Goal: Check status: Check status

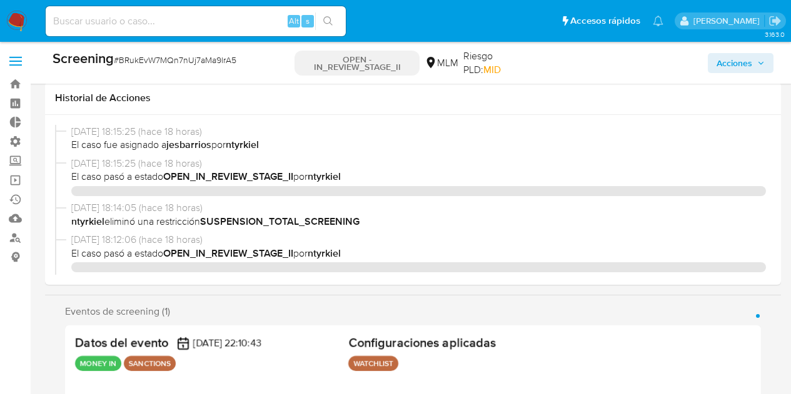
select select "10"
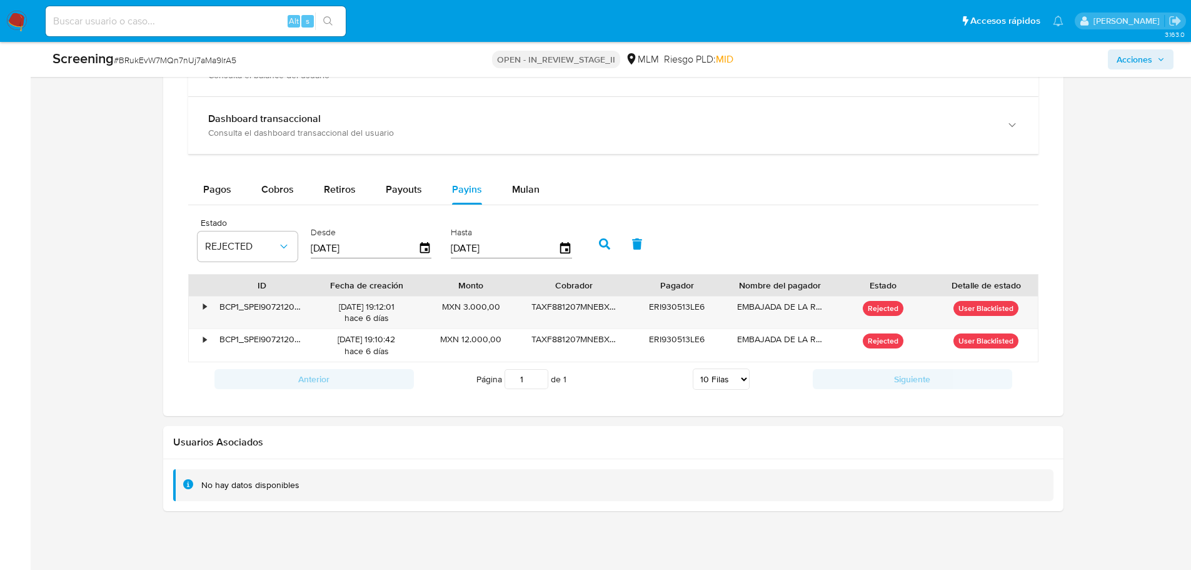
scroll to position [417, 0]
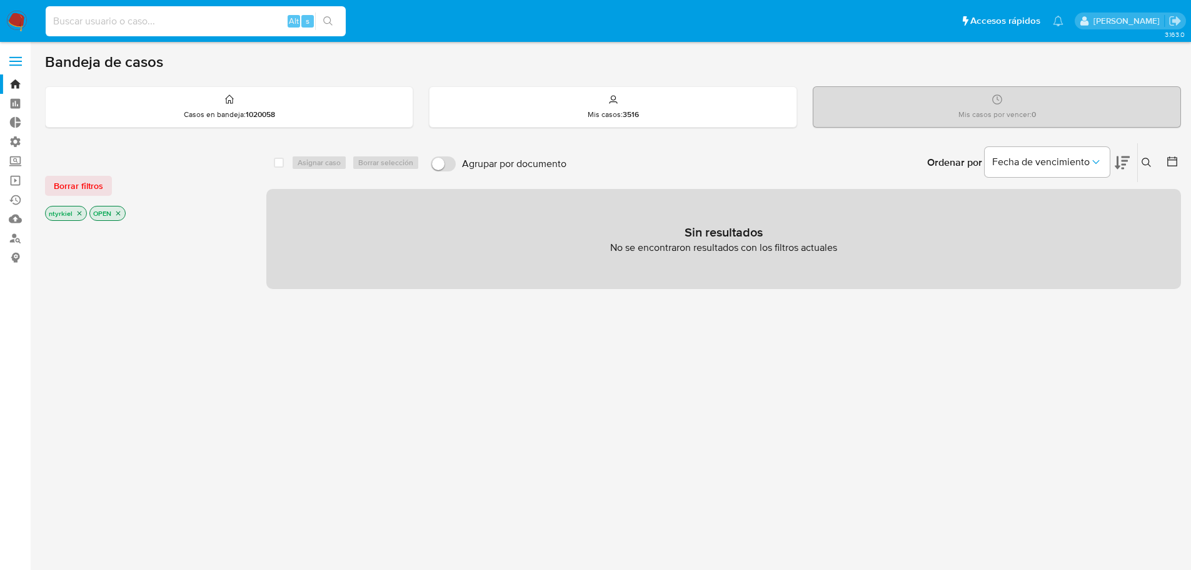
click at [135, 26] on input at bounding box center [196, 21] width 300 height 16
paste input "823460523"
type input "823460523"
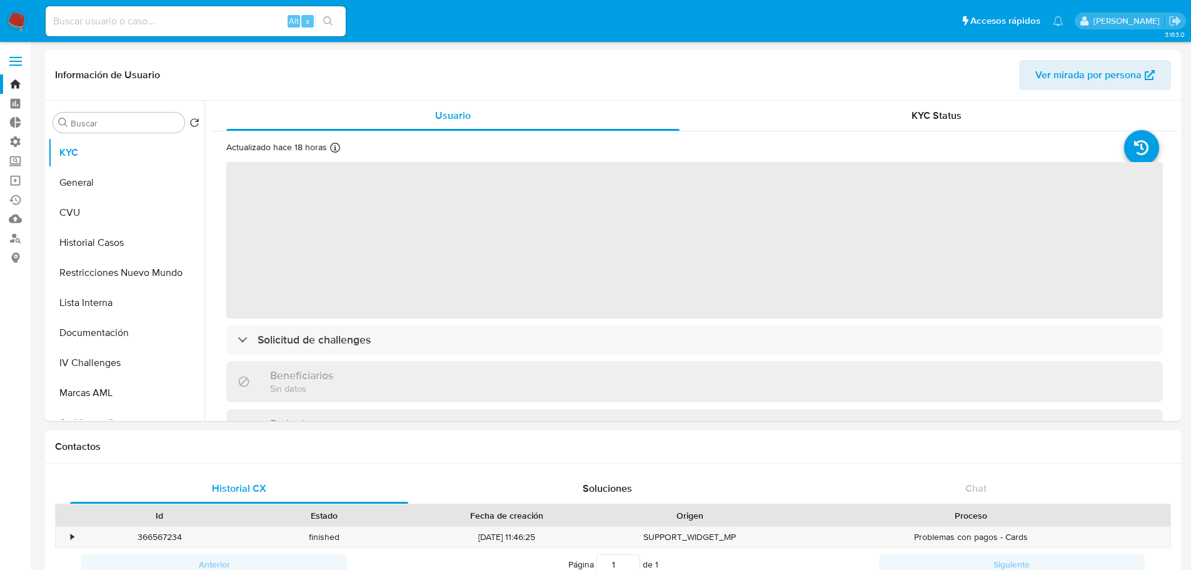
select select "10"
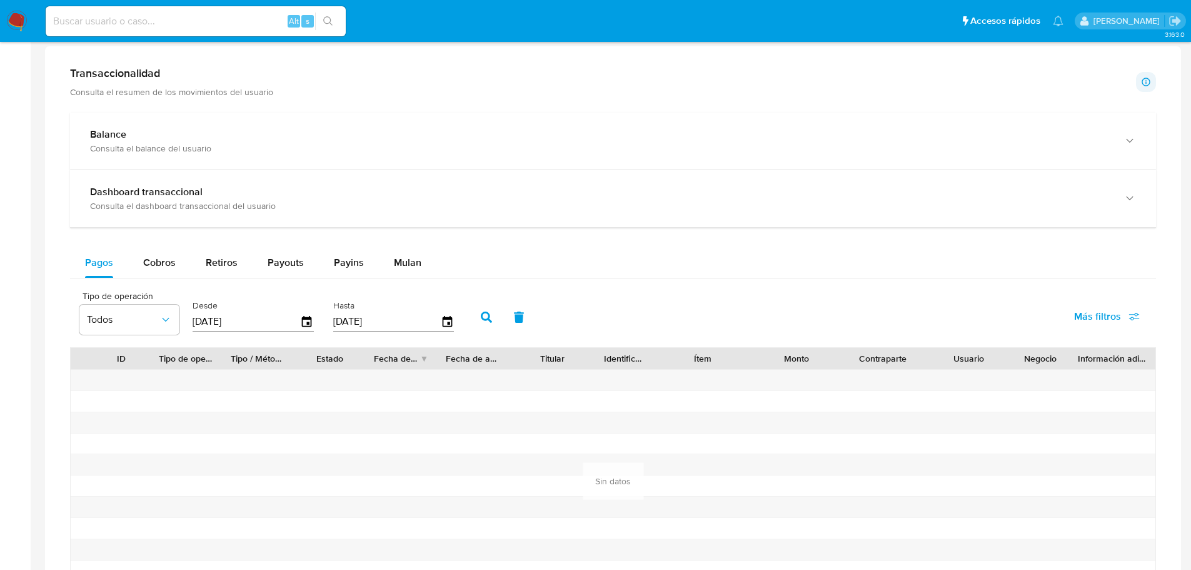
scroll to position [625, 0]
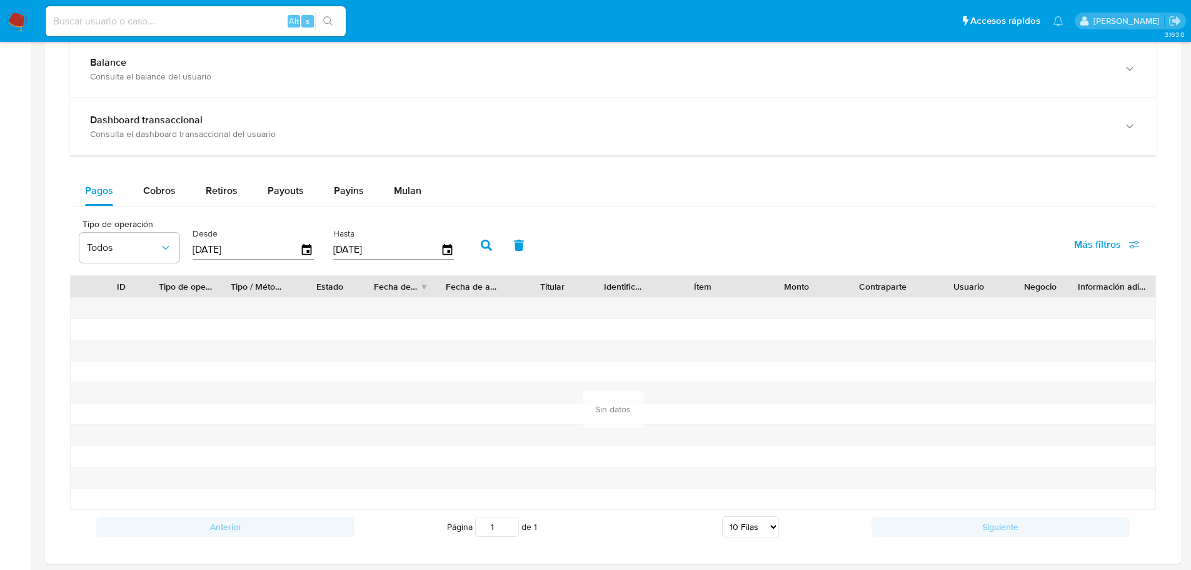
click at [1110, 245] on span "Más filtros" at bounding box center [1097, 244] width 47 height 30
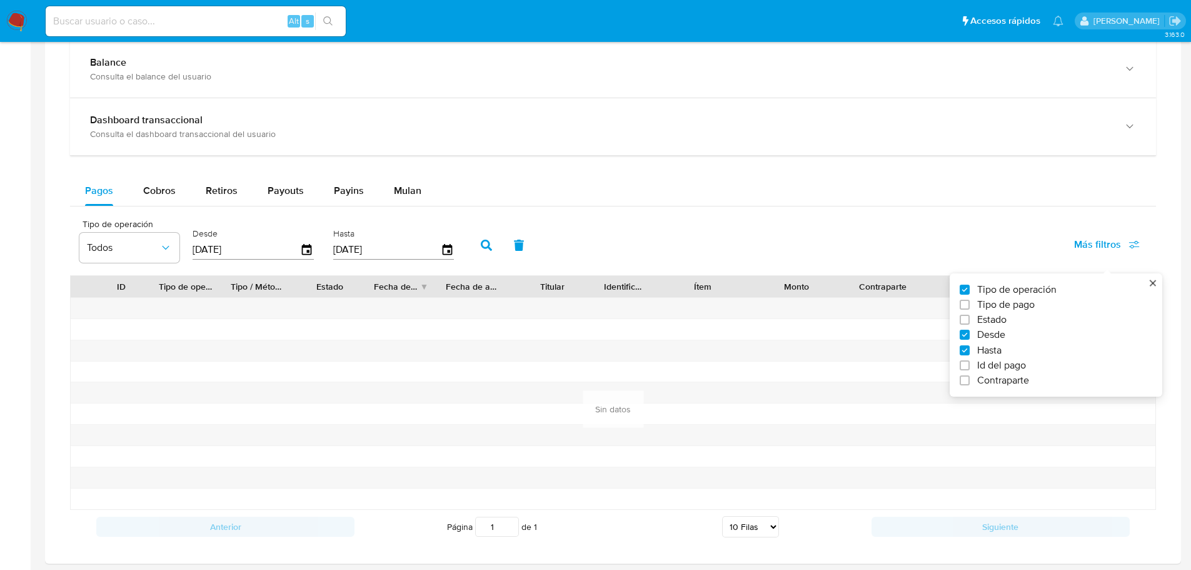
click at [926, 202] on div "Pagos Cobros Retiros Payouts Payins Mulan" at bounding box center [613, 191] width 1086 height 30
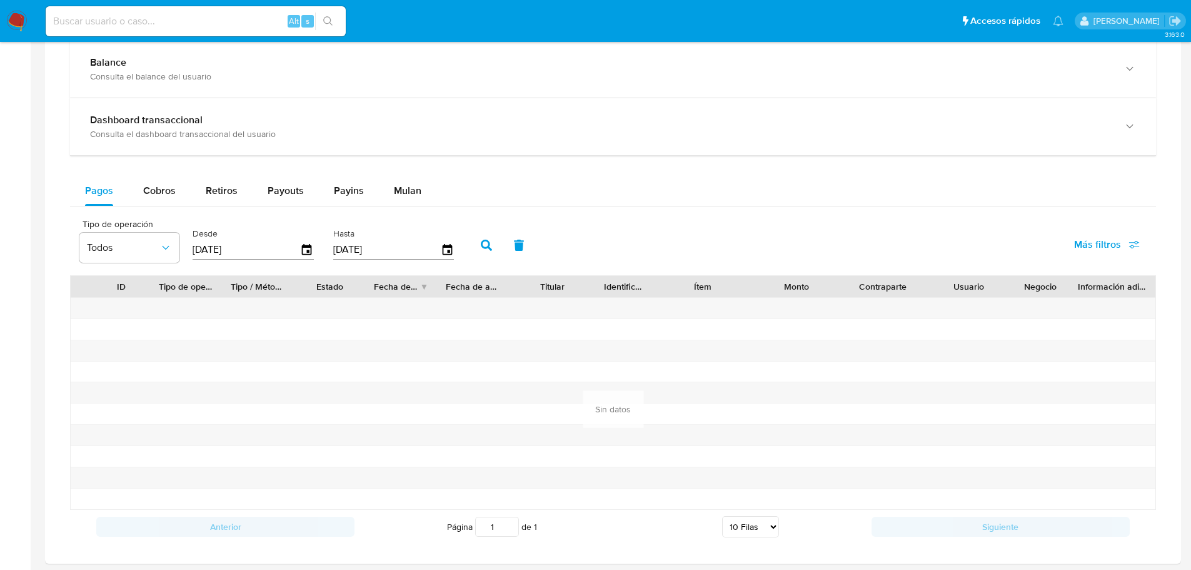
click at [1087, 248] on span "Más filtros" at bounding box center [1097, 244] width 47 height 30
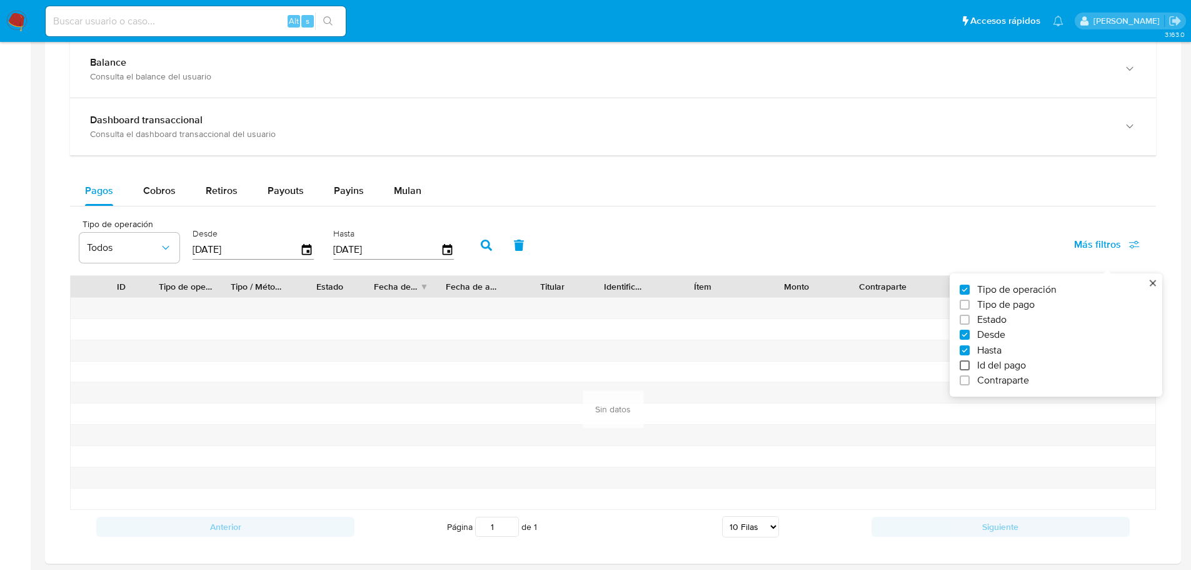
click at [967, 367] on input "Id del pago" at bounding box center [965, 365] width 10 height 10
checkbox input "true"
click at [492, 256] on input "number" at bounding box center [531, 248] width 123 height 16
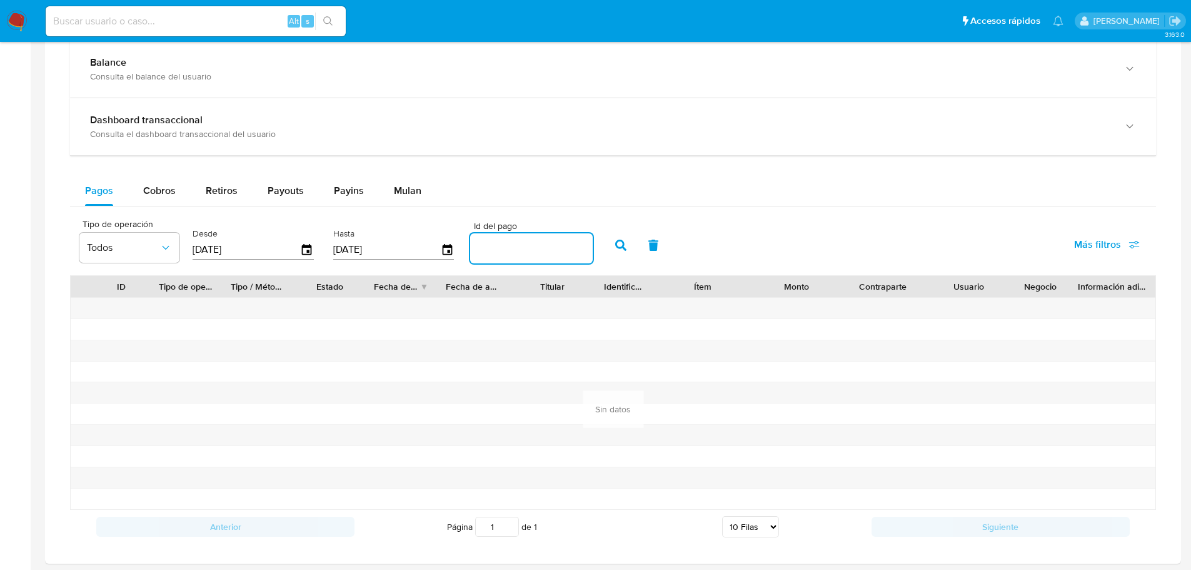
click at [551, 248] on input "number" at bounding box center [531, 248] width 123 height 16
paste input "113719226871"
type input "113719226871"
click at [620, 248] on icon "button" at bounding box center [620, 244] width 11 height 11
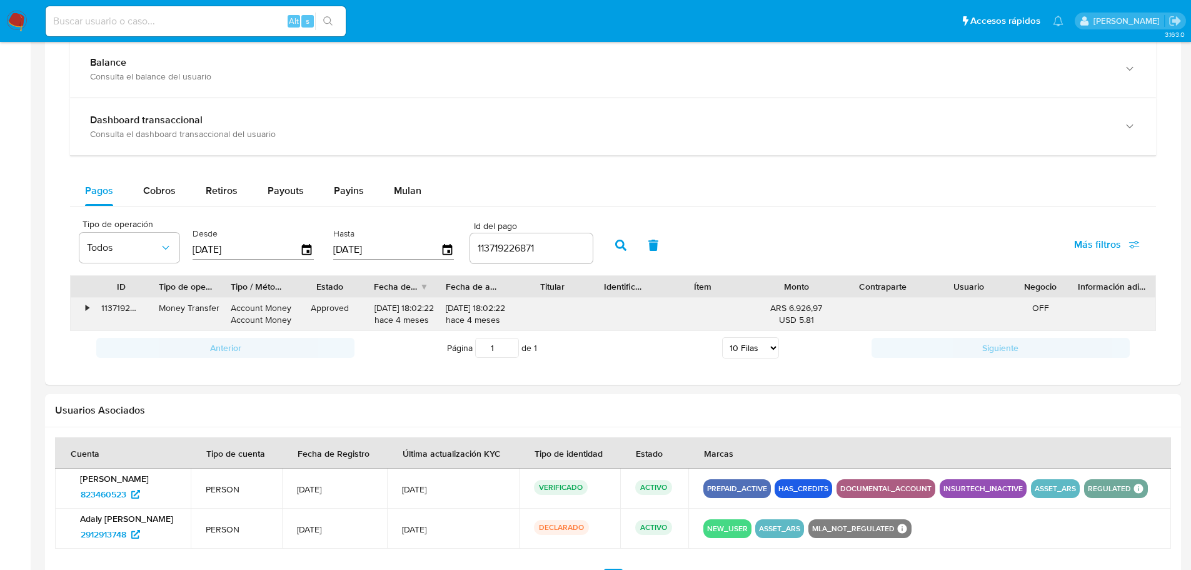
click at [79, 309] on div "•" at bounding box center [82, 314] width 22 height 33
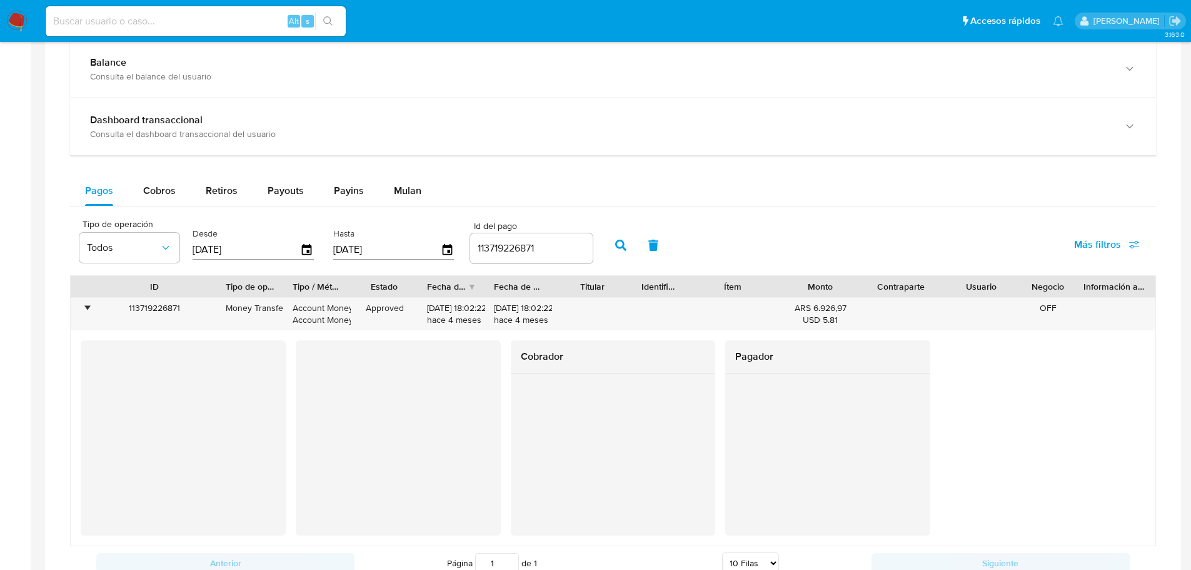
drag, startPoint x: 153, startPoint y: 284, endPoint x: 220, endPoint y: 284, distance: 66.9
click at [220, 284] on div at bounding box center [217, 286] width 23 height 21
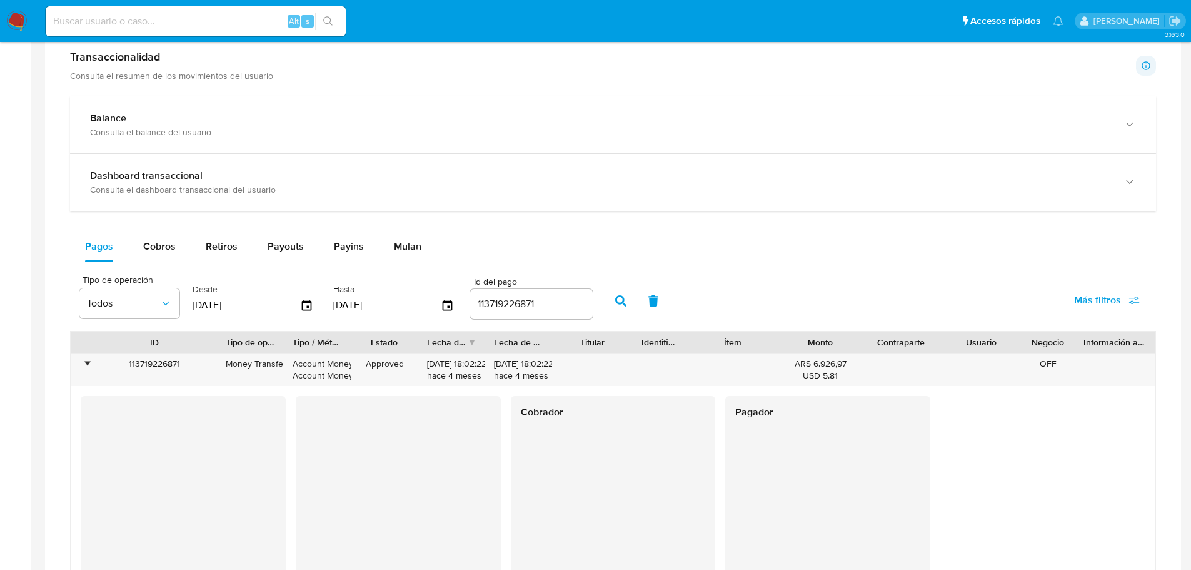
scroll to position [563, 0]
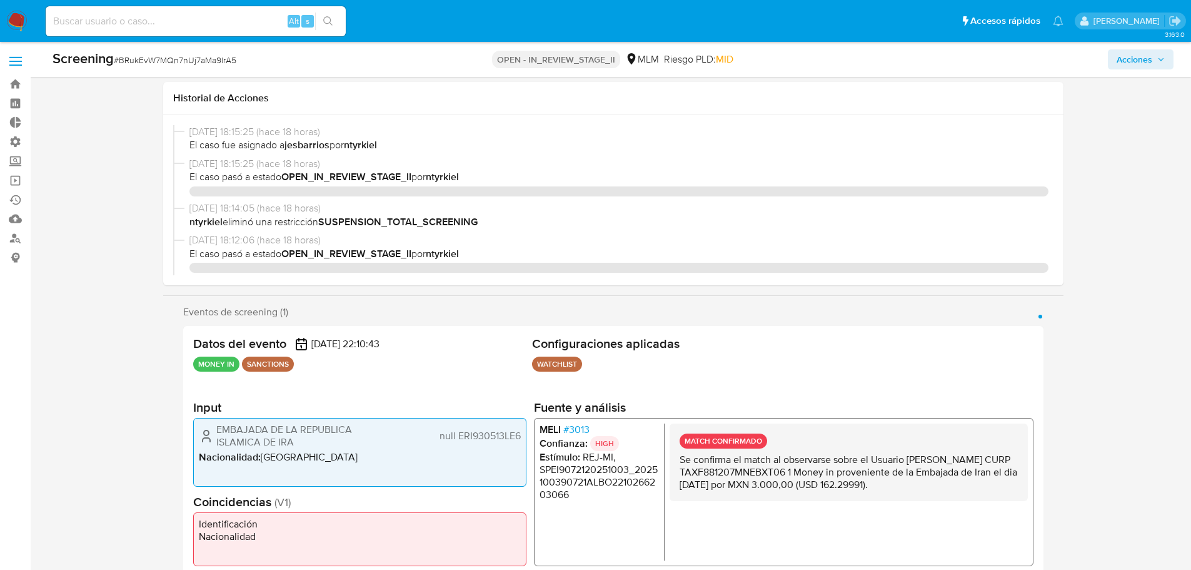
select select "10"
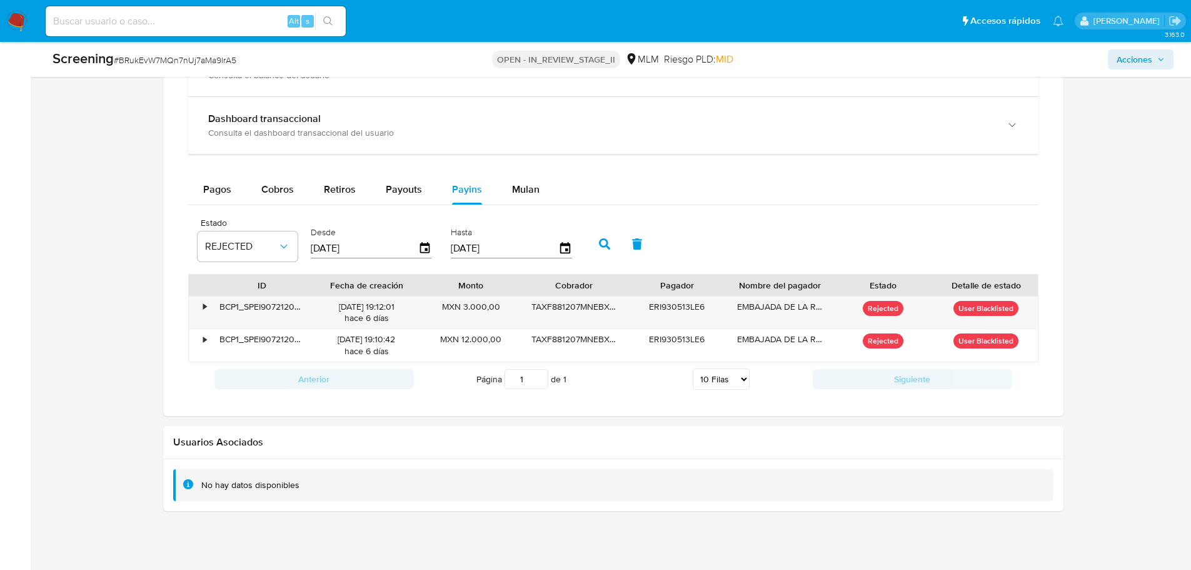
scroll to position [417, 0]
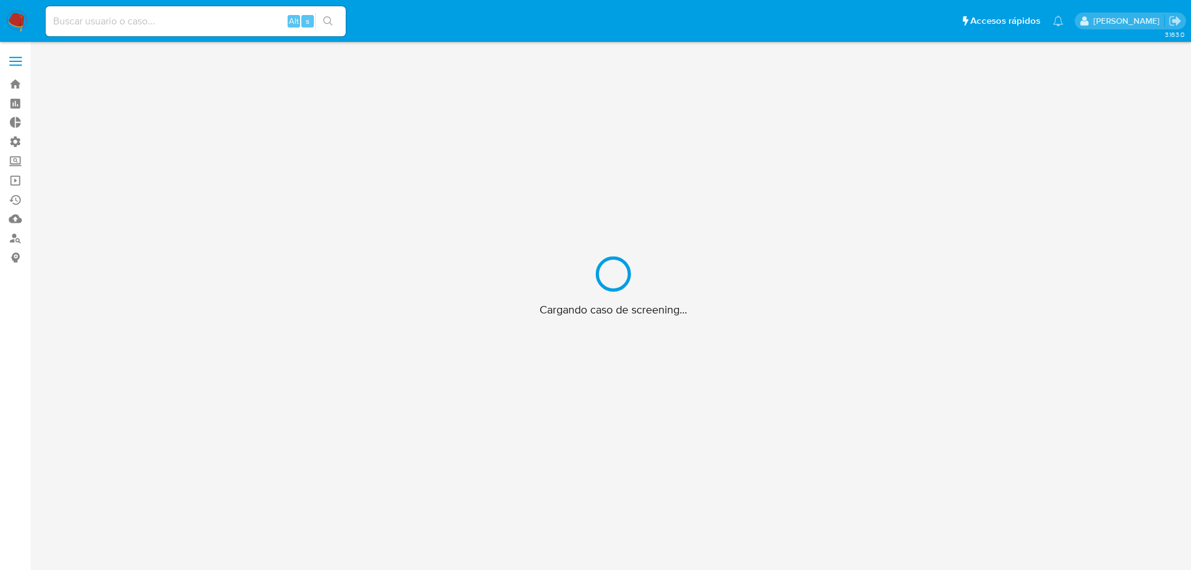
scroll to position [45, 0]
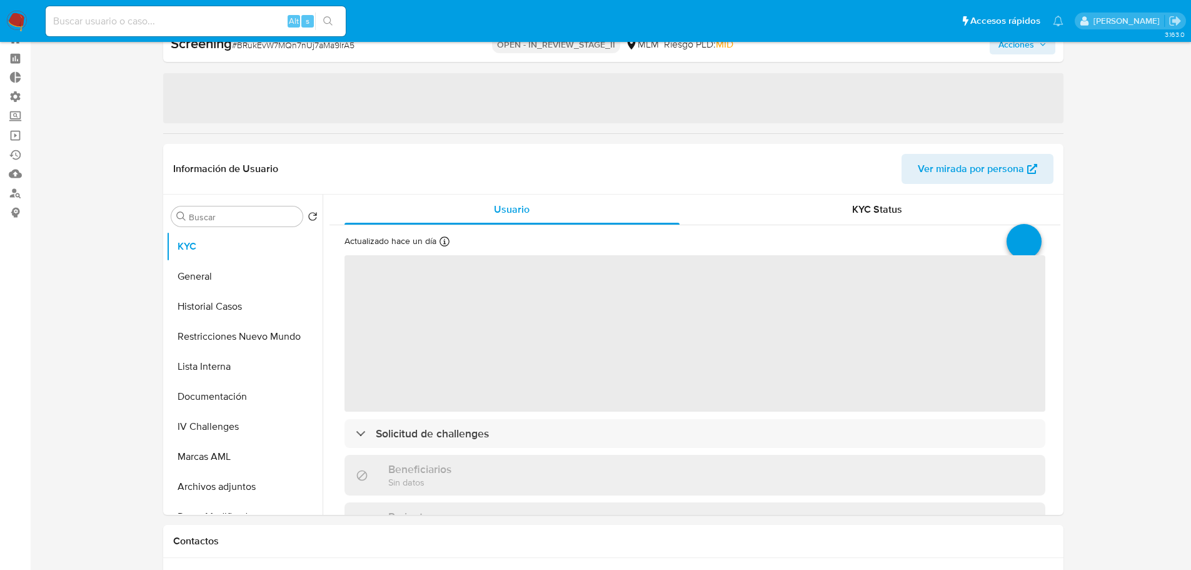
select select "10"
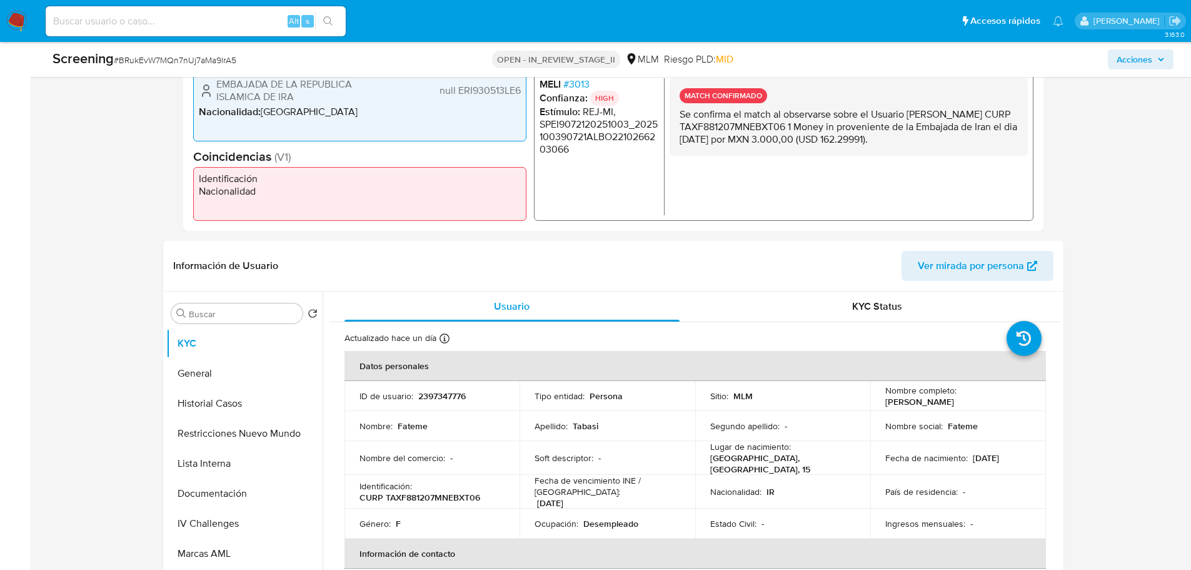
scroll to position [358, 0]
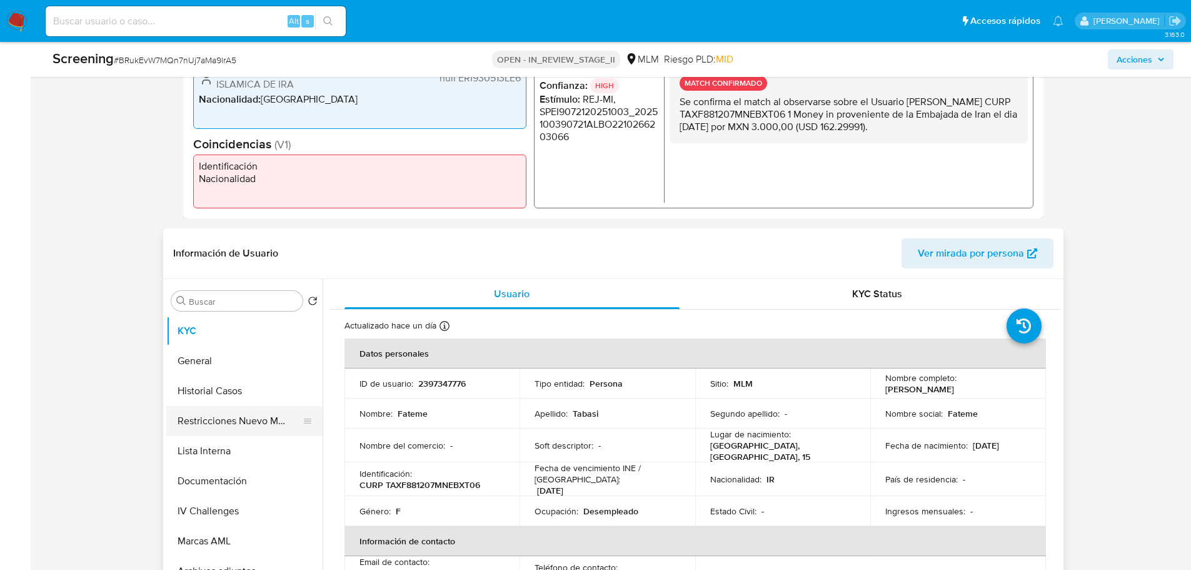
click at [211, 425] on button "Restricciones Nuevo Mundo" at bounding box center [239, 421] width 146 height 30
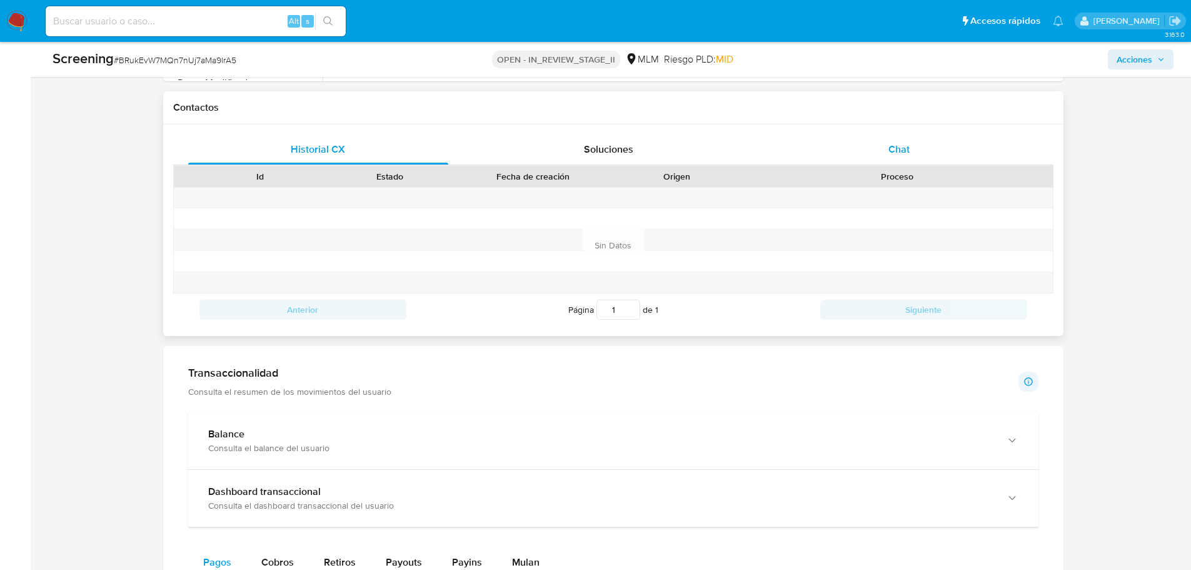
scroll to position [795, 0]
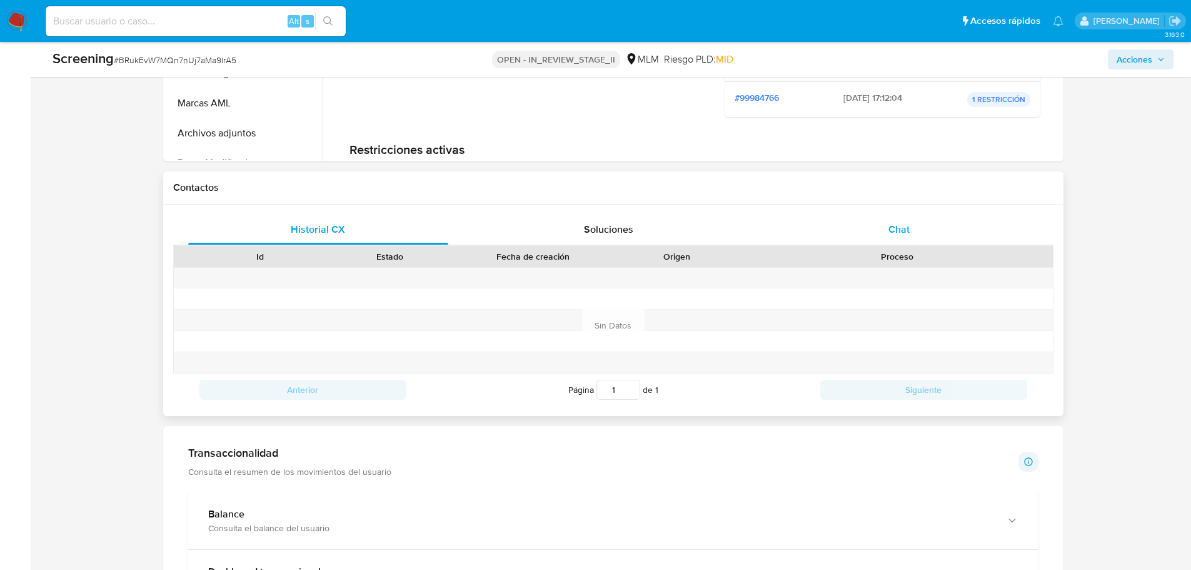
click at [886, 223] on div "Chat" at bounding box center [899, 229] width 261 height 30
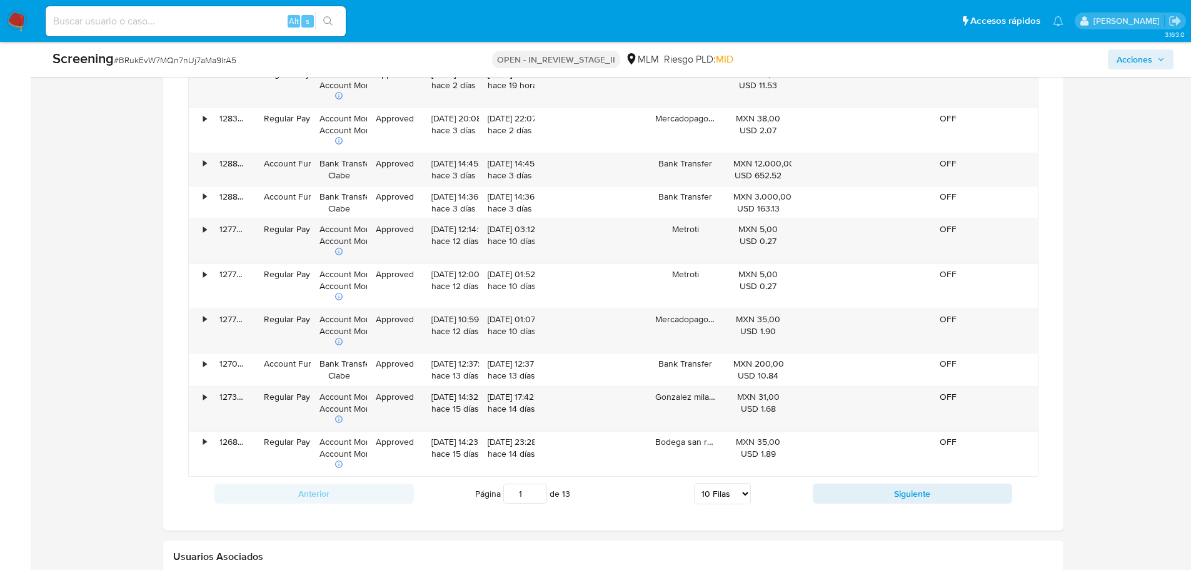
scroll to position [1420, 0]
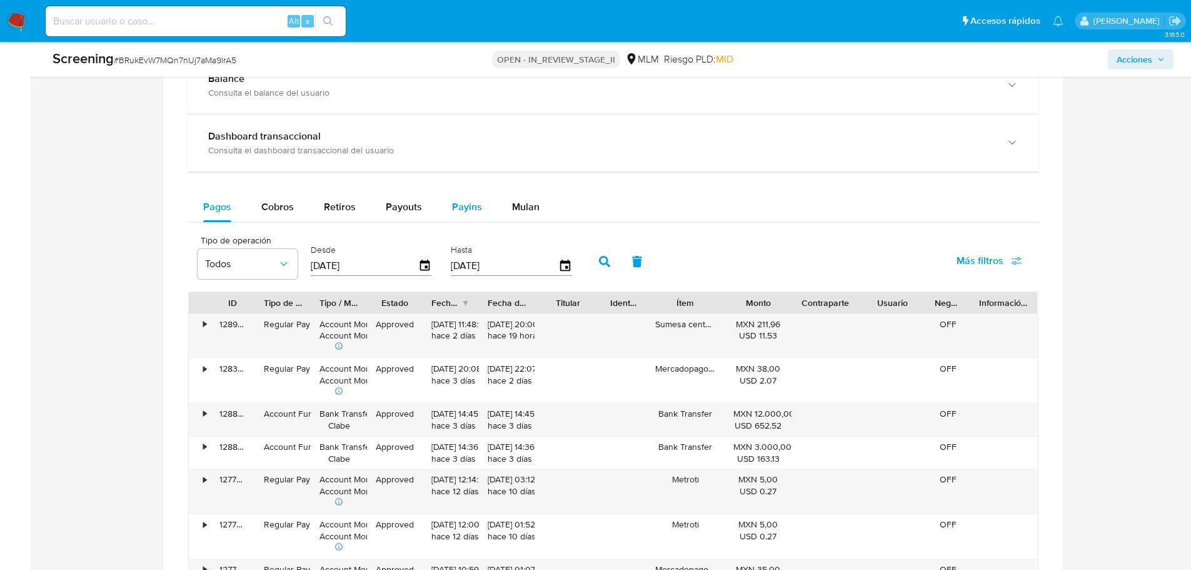
drag, startPoint x: 415, startPoint y: 207, endPoint x: 450, endPoint y: 211, distance: 35.3
click at [417, 207] on span "Payouts" at bounding box center [404, 206] width 36 height 14
select select "10"
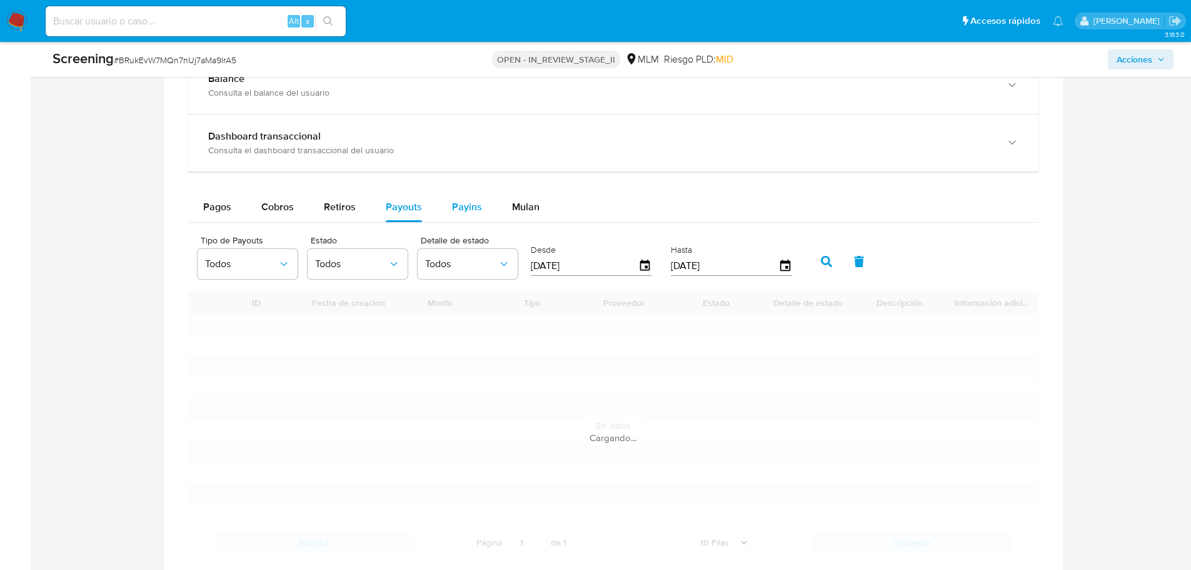
click at [461, 210] on span "Payins" at bounding box center [467, 206] width 30 height 14
select select "10"
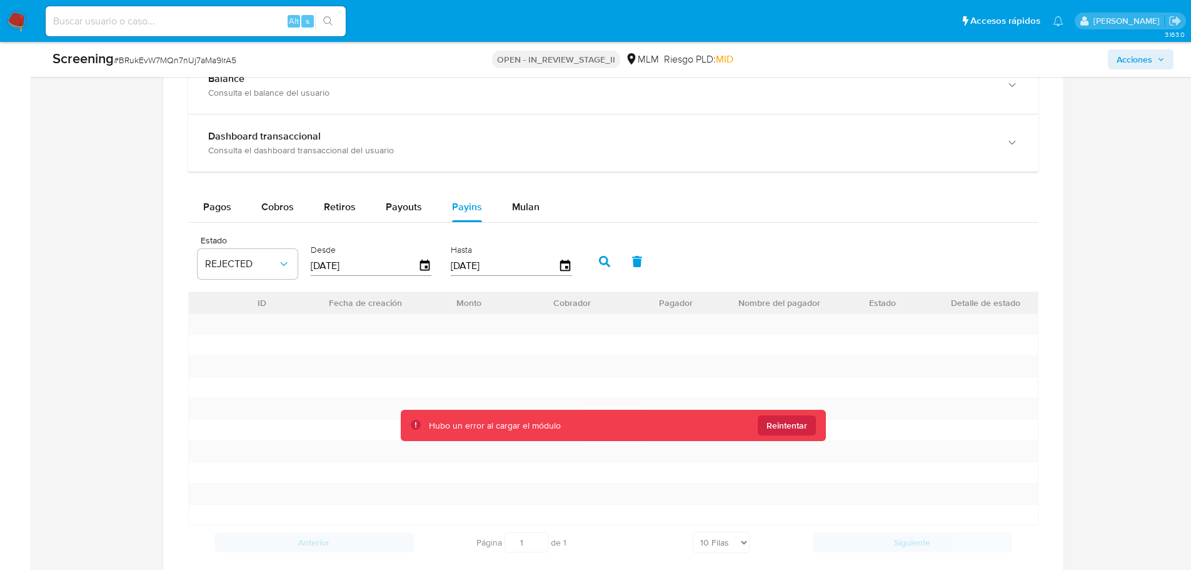
click at [793, 435] on div "Hubo un error al cargar el módulo Reintentar" at bounding box center [613, 424] width 425 height 31
click at [793, 433] on span "Reintentar" at bounding box center [786, 425] width 41 height 20
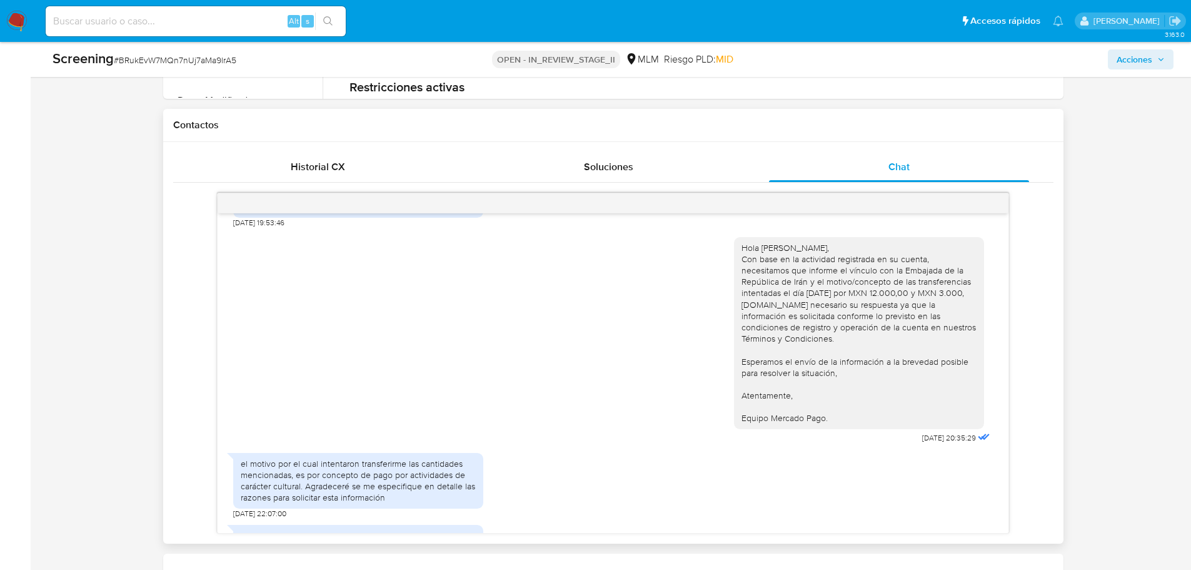
scroll to position [355, 0]
drag, startPoint x: 410, startPoint y: 503, endPoint x: 434, endPoint y: 483, distance: 31.5
click at [434, 483] on div "el motivo por el cual intentaron transferirme las cantidades mencionadas, es po…" at bounding box center [358, 479] width 250 height 56
copy div "detalle las razones para solicitar esta información"
click at [434, 483] on div "el motivo por el cual intentaron transferirme las cantidades mencionadas, es po…" at bounding box center [358, 479] width 235 height 46
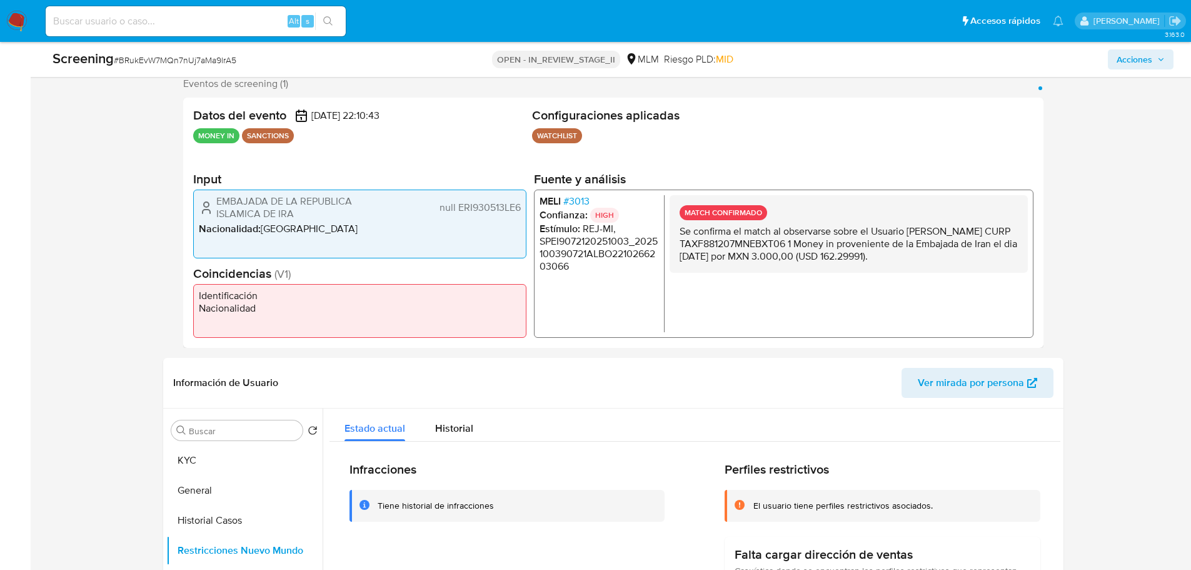
scroll to position [375, 0]
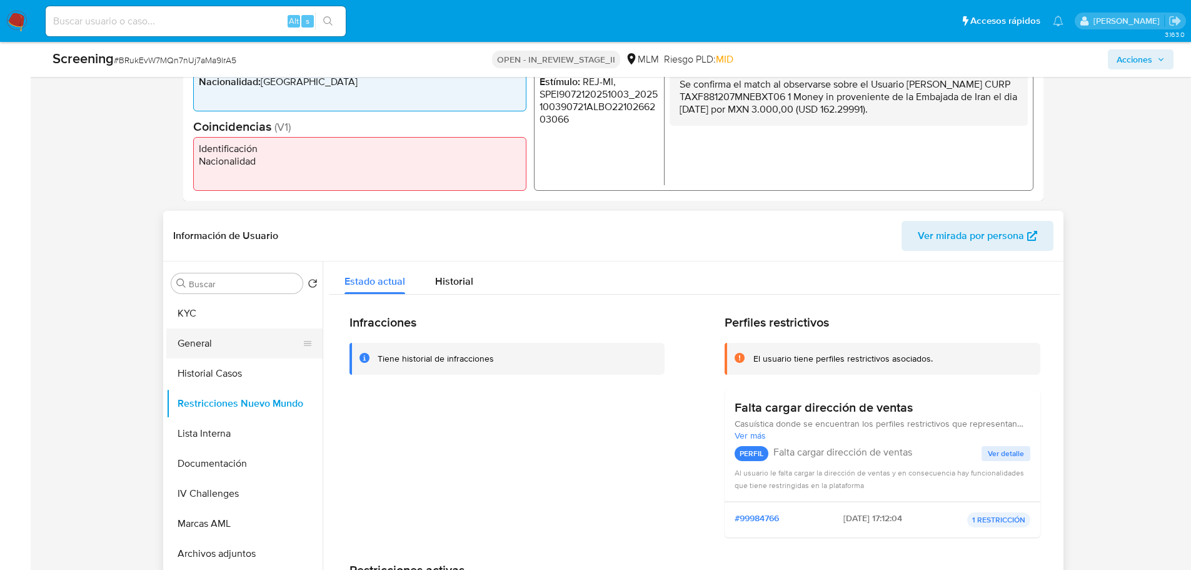
click at [186, 331] on button "General" at bounding box center [239, 343] width 146 height 30
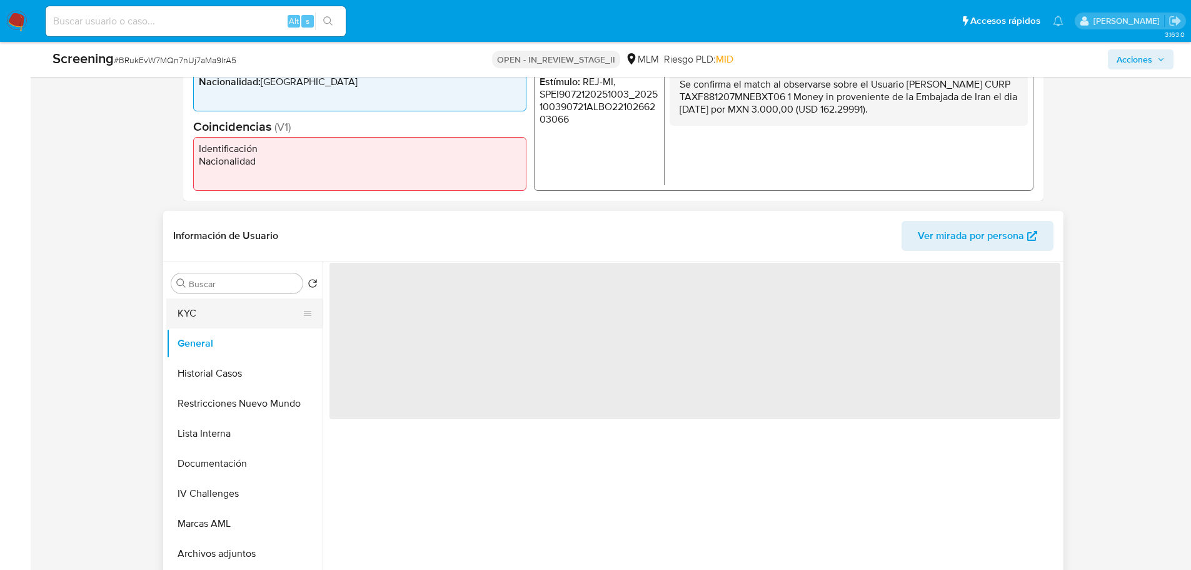
click at [190, 322] on button "KYC" at bounding box center [239, 313] width 146 height 30
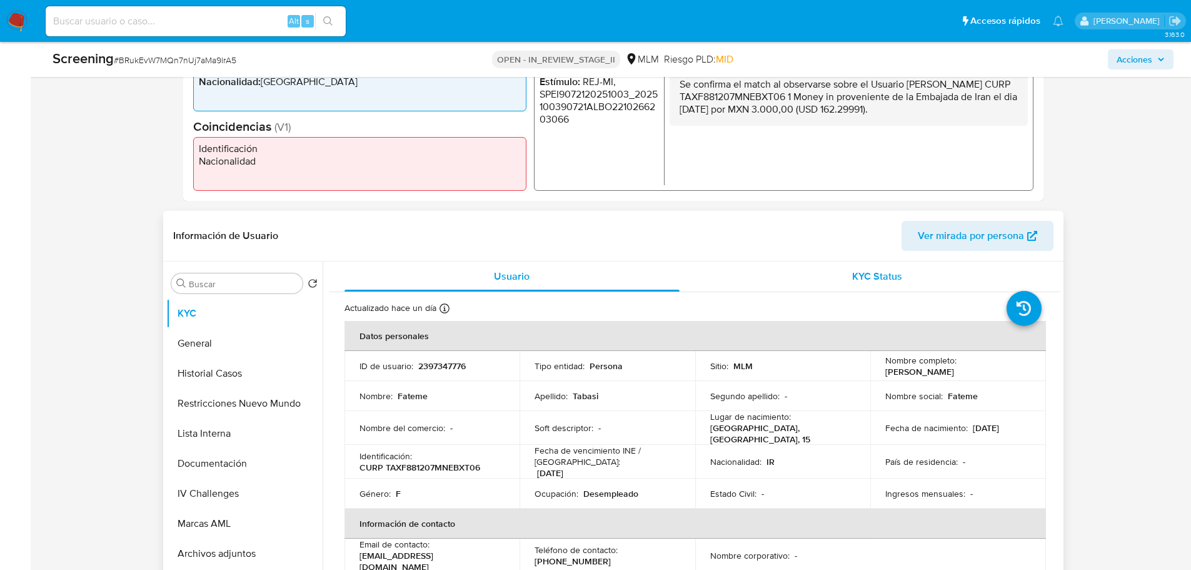
click at [831, 281] on div "KYC Status" at bounding box center [878, 276] width 336 height 30
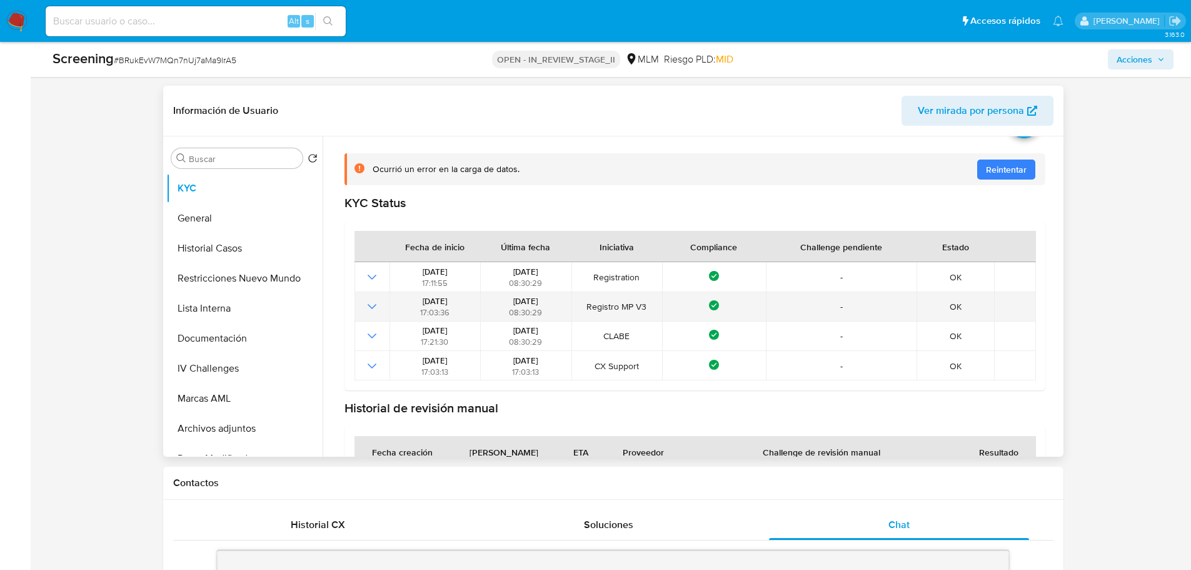
scroll to position [123, 0]
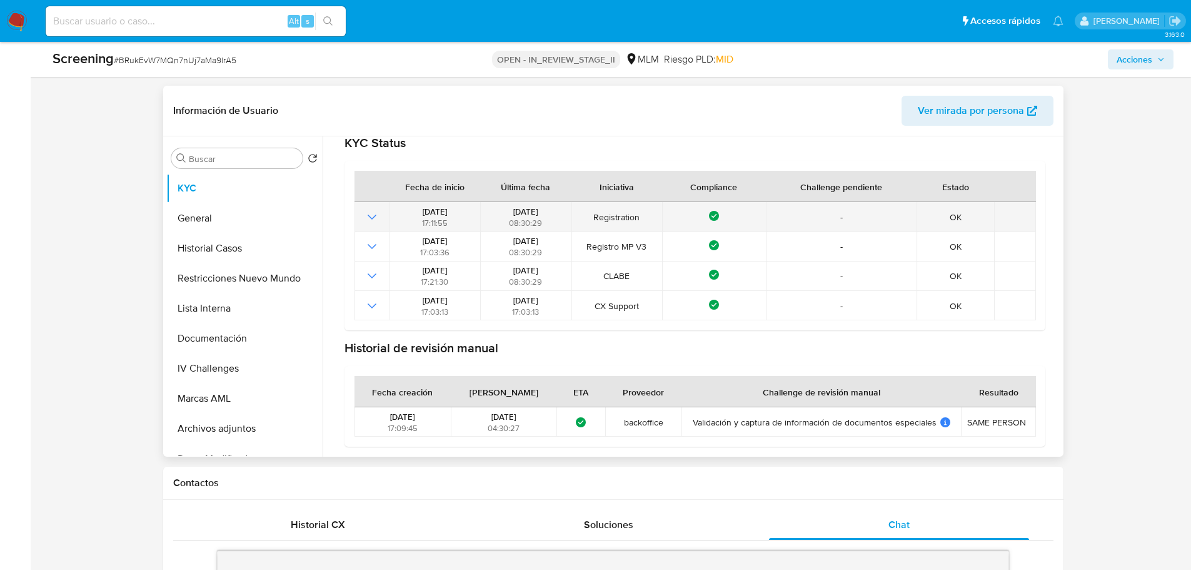
click at [371, 221] on icon "Mostrar operación" at bounding box center [371, 216] width 15 height 15
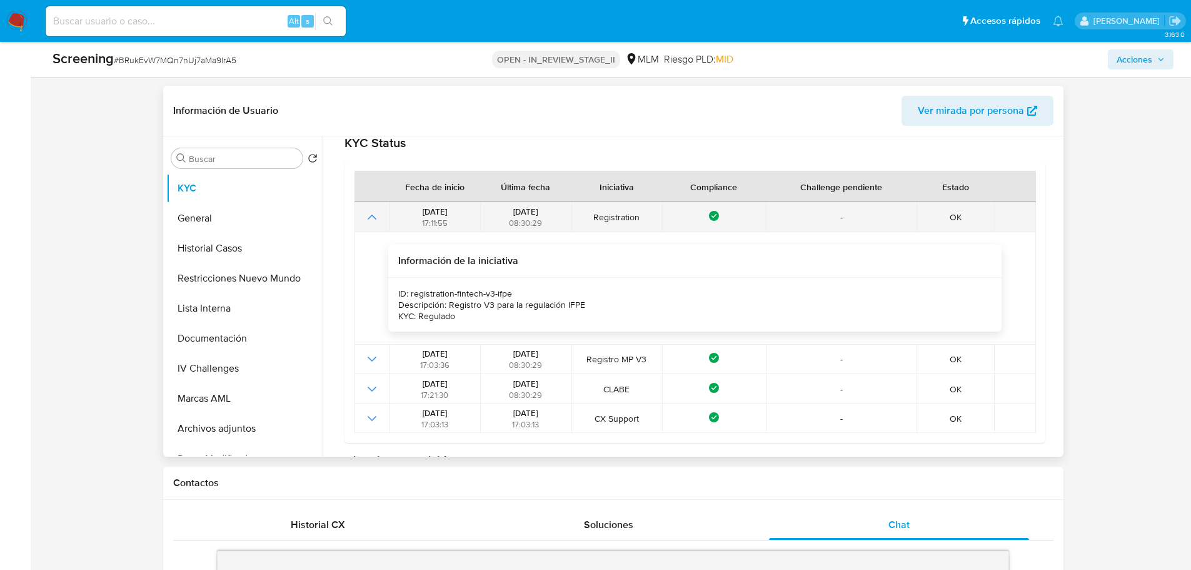
click at [371, 221] on icon "Mostrar operación" at bounding box center [371, 216] width 15 height 15
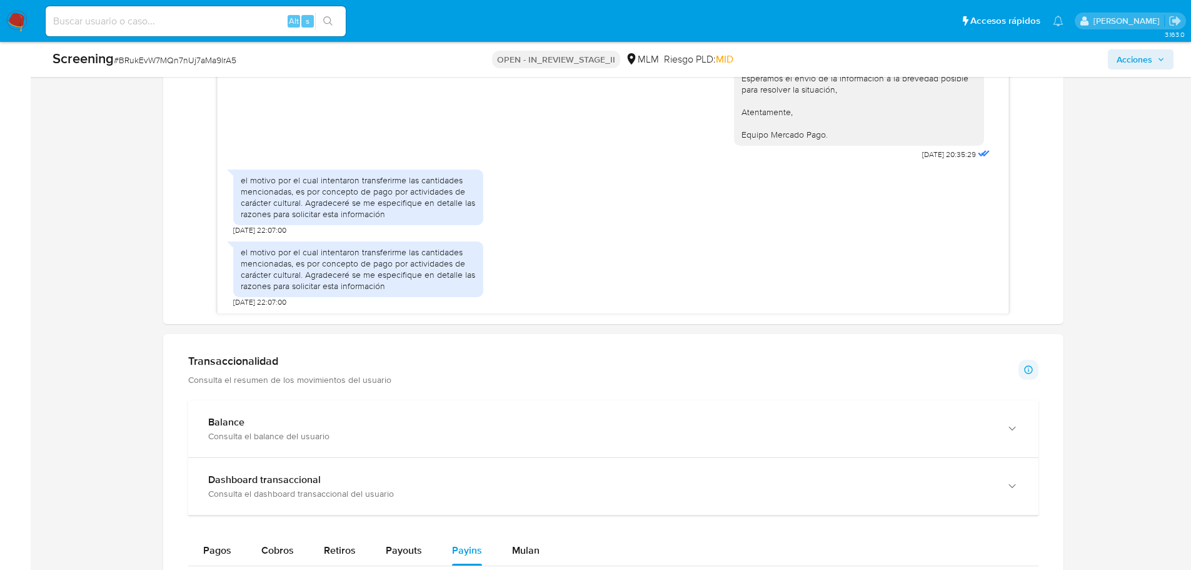
scroll to position [1313, 0]
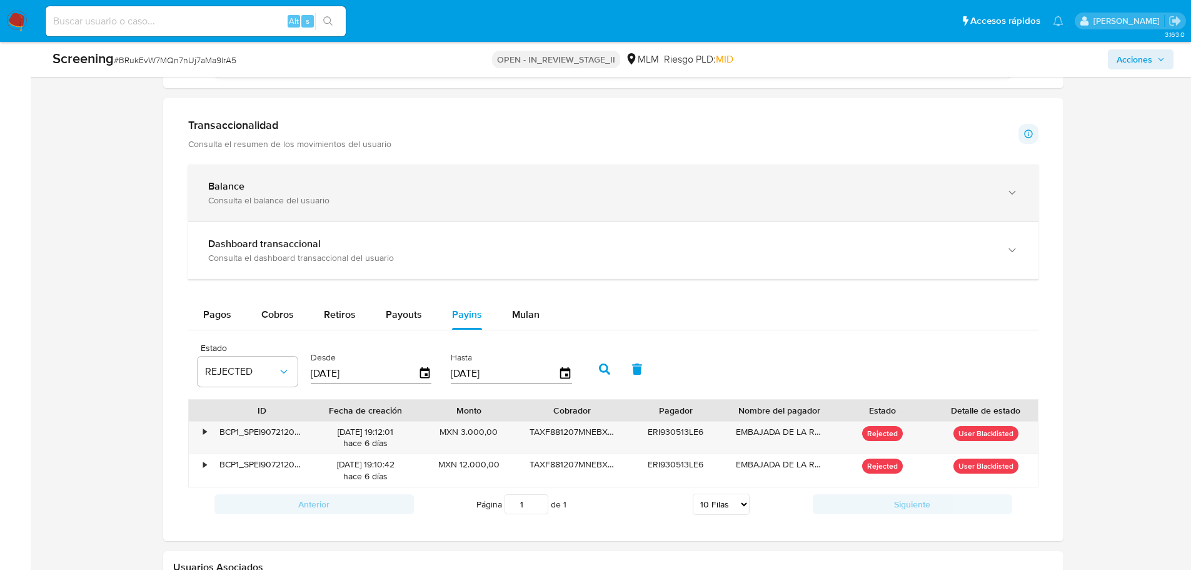
click at [301, 203] on div "Consulta el balance del usuario" at bounding box center [600, 199] width 785 height 11
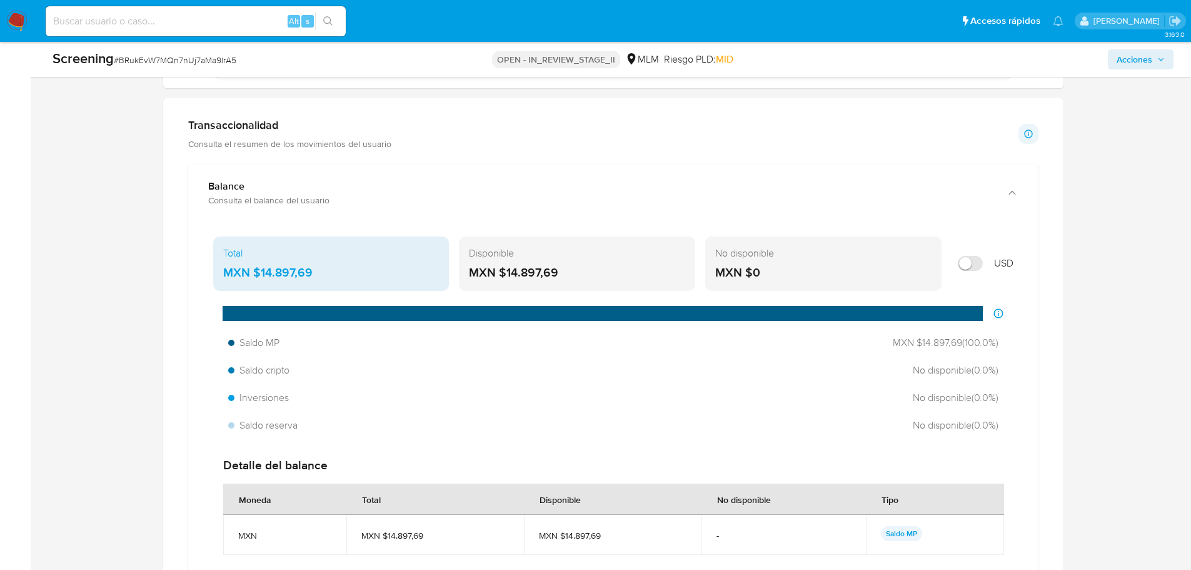
click at [968, 257] on input "Mostrar en USD" at bounding box center [970, 263] width 25 height 15
checkbox input "false"
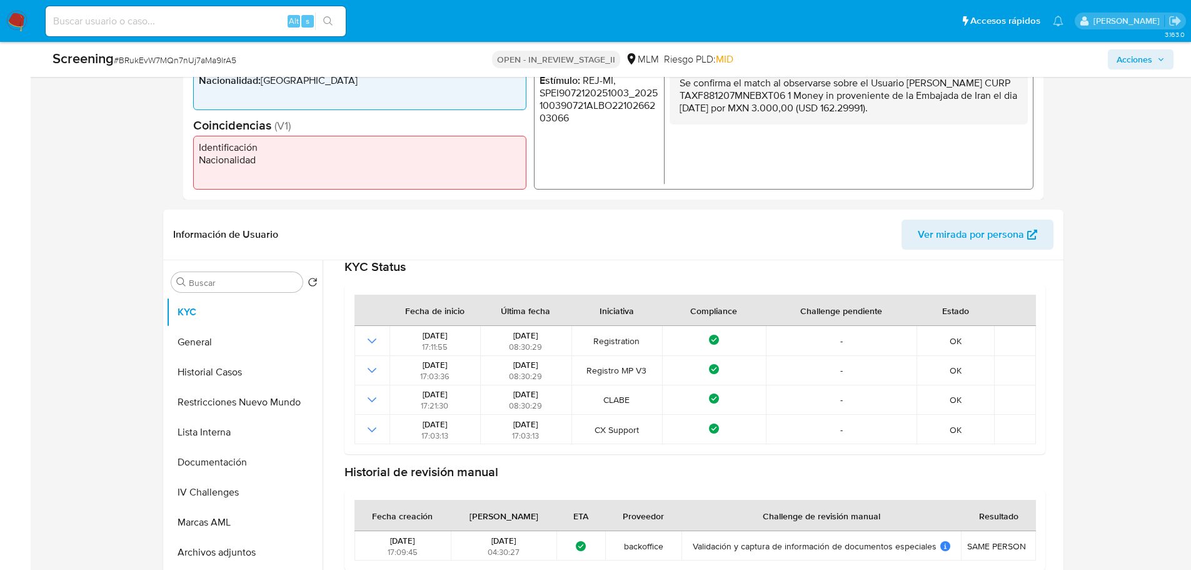
scroll to position [500, 0]
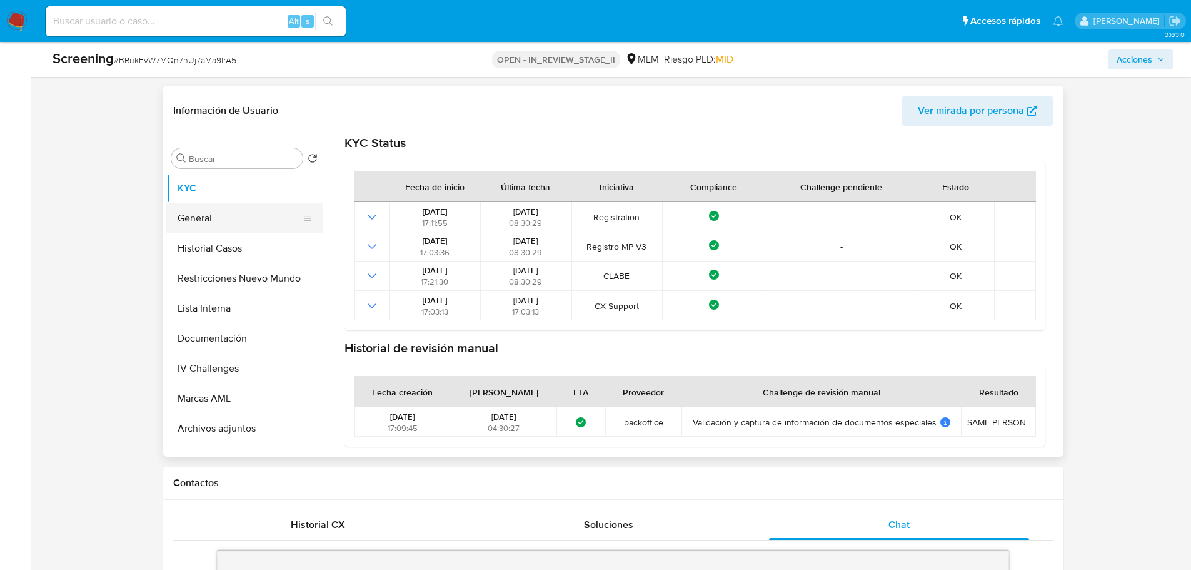
click at [195, 229] on button "General" at bounding box center [239, 218] width 146 height 30
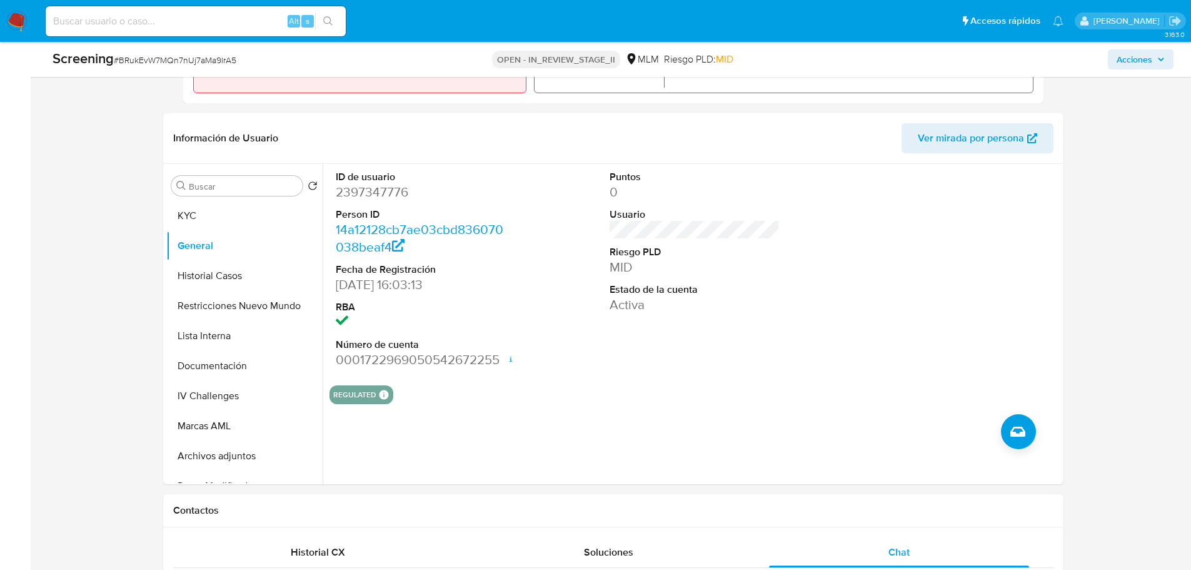
scroll to position [448, 0]
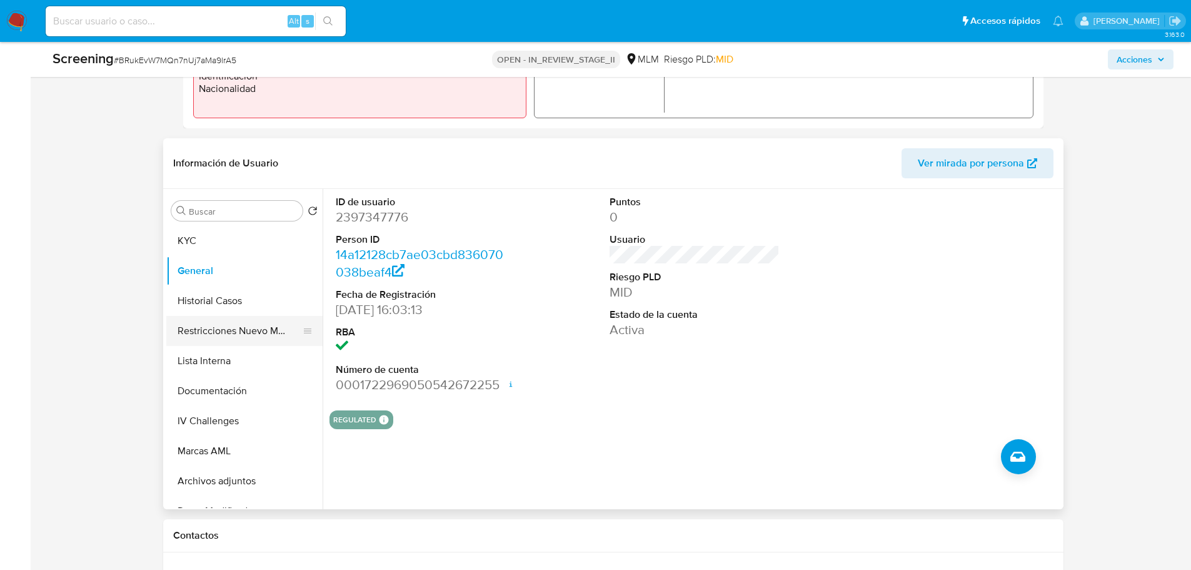
click at [273, 328] on button "Restricciones Nuevo Mundo" at bounding box center [239, 331] width 146 height 30
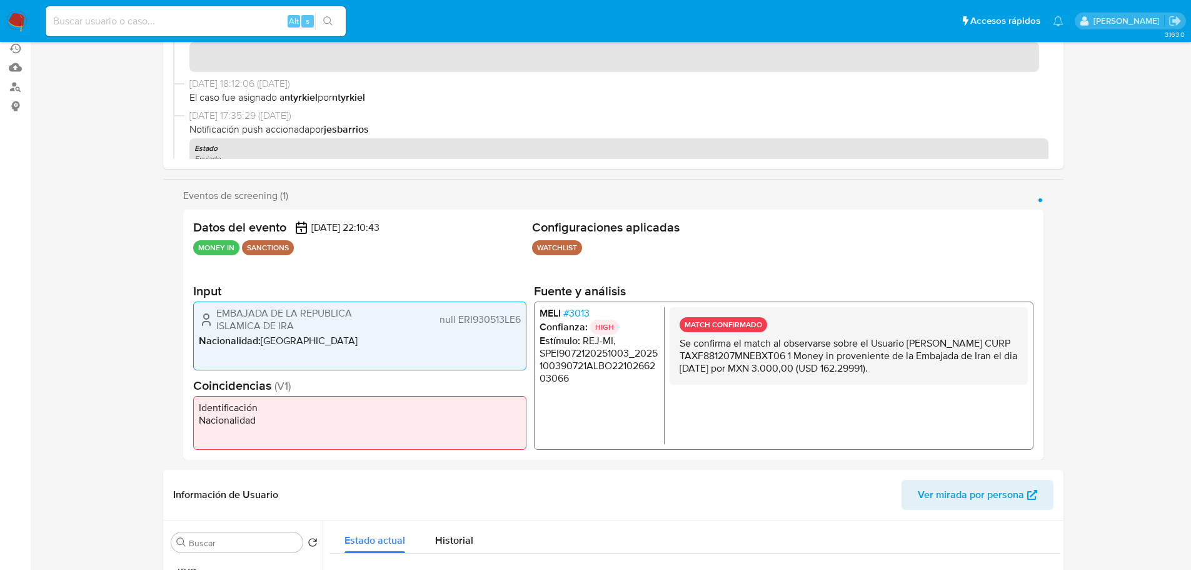
scroll to position [0, 0]
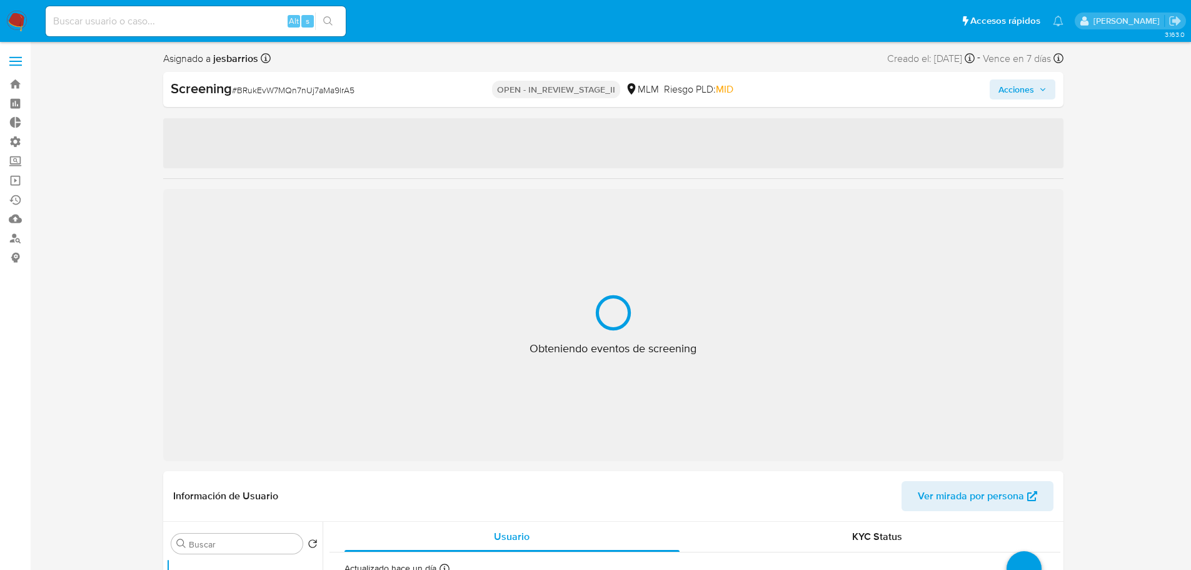
select select "10"
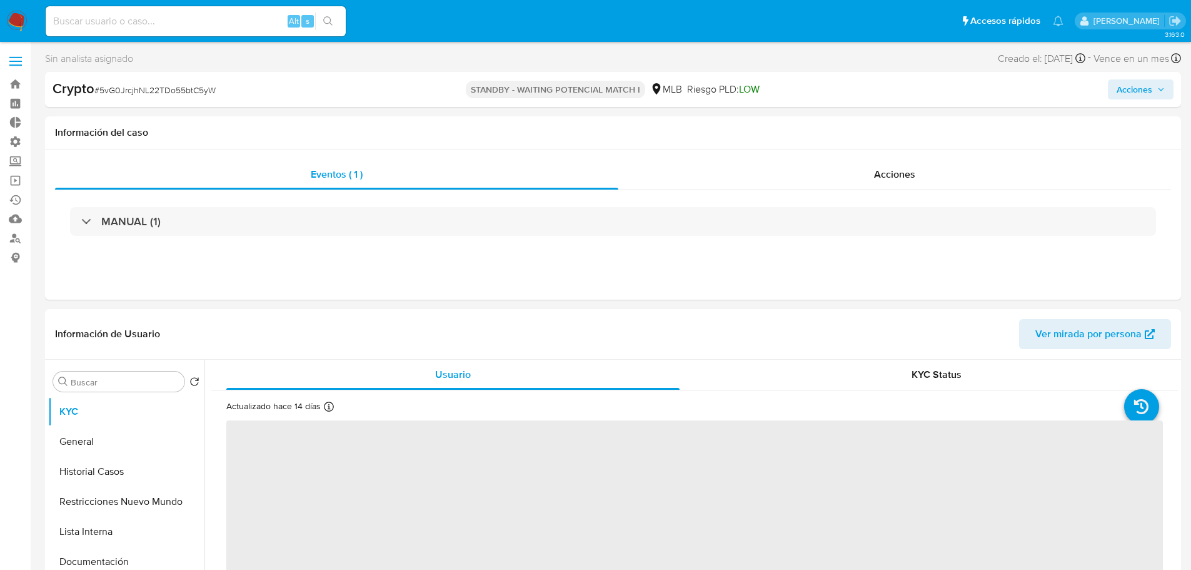
select select "10"
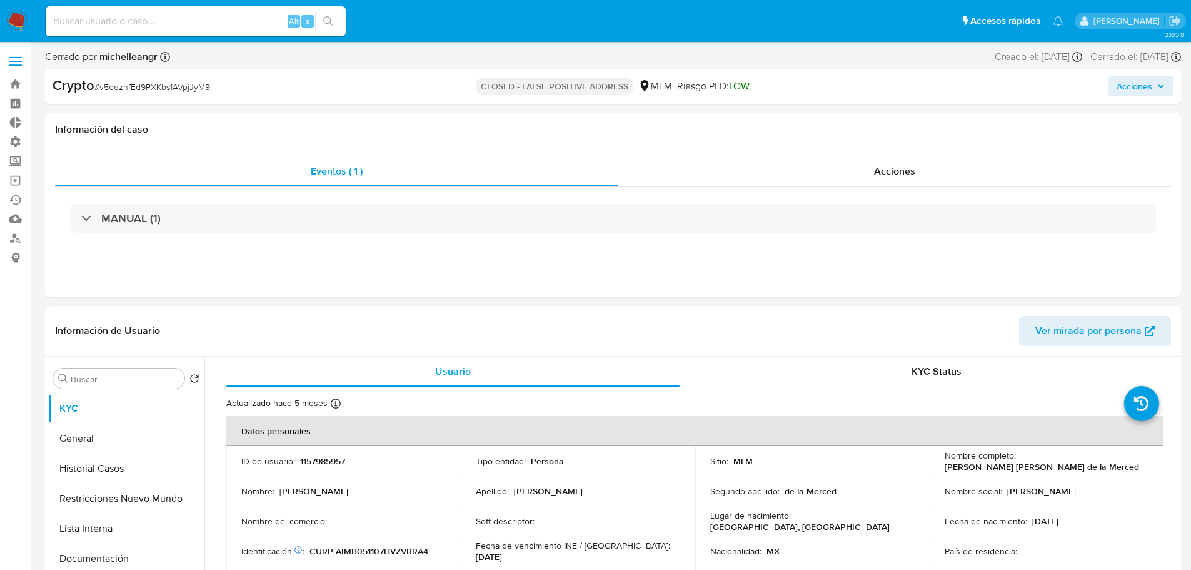
select select "10"
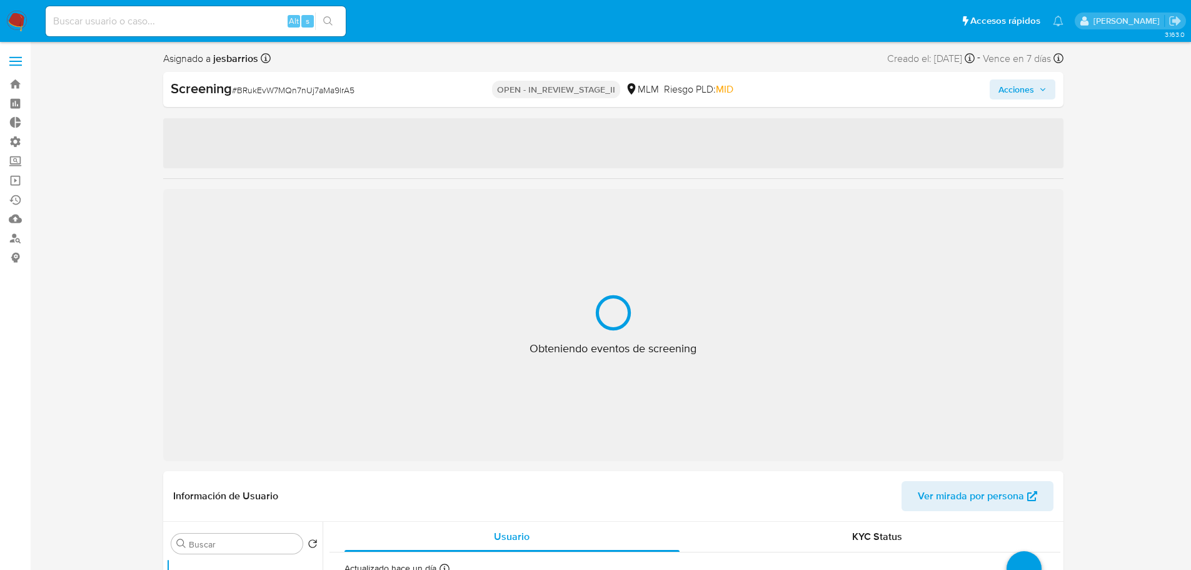
select select "10"
